Goal: Find contact information: Find contact information

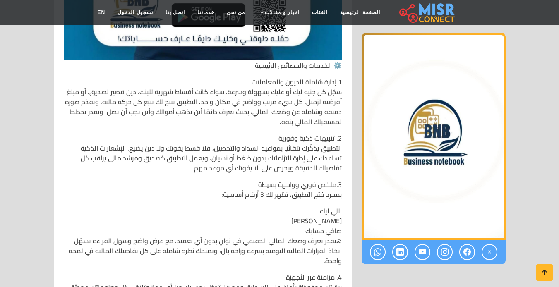
scroll to position [786, 0]
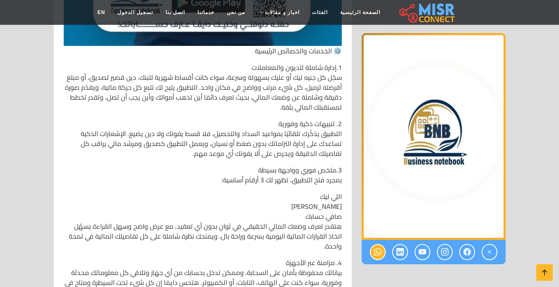
click at [376, 256] on icon at bounding box center [377, 252] width 7 height 14
